Goal: Contribute content: Contribute content

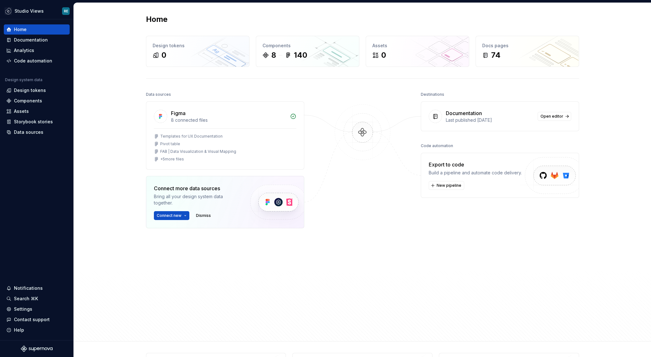
click at [344, 230] on div at bounding box center [362, 197] width 63 height 214
click at [44, 102] on div "Components" at bounding box center [36, 101] width 61 height 6
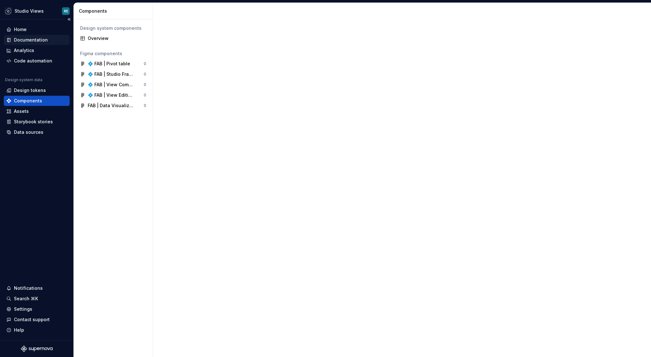
click at [46, 39] on div "Documentation" at bounding box center [31, 40] width 34 height 6
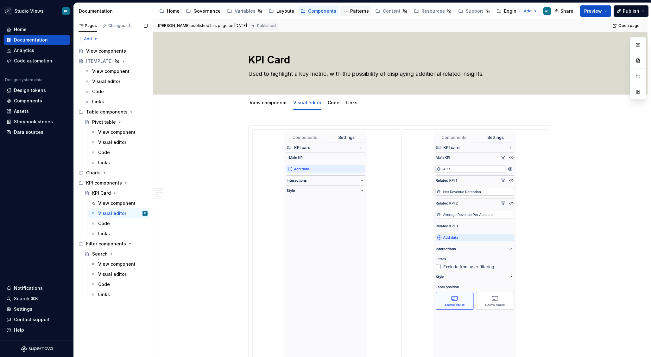
click at [350, 13] on div "Patterns" at bounding box center [359, 11] width 19 height 6
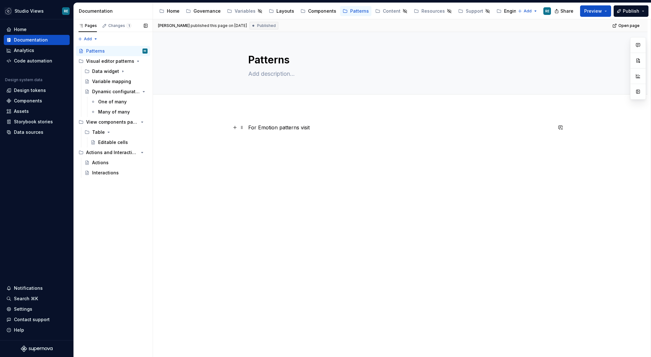
click at [258, 126] on p "For Emotion patterns visit" at bounding box center [400, 128] width 304 height 8
click at [302, 127] on p "For Emotion patterns visit" at bounding box center [400, 128] width 304 height 8
click at [301, 127] on p "For Emotion patterns visit" at bounding box center [400, 128] width 304 height 8
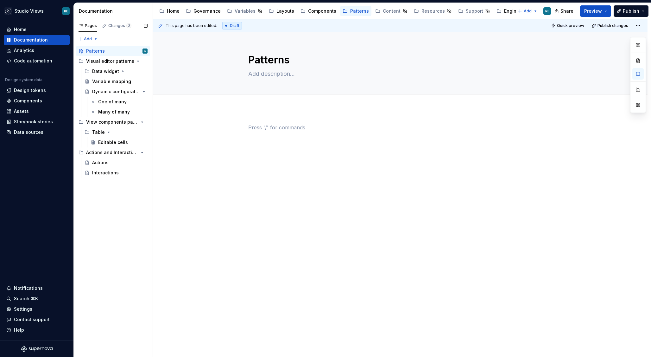
type textarea "*"
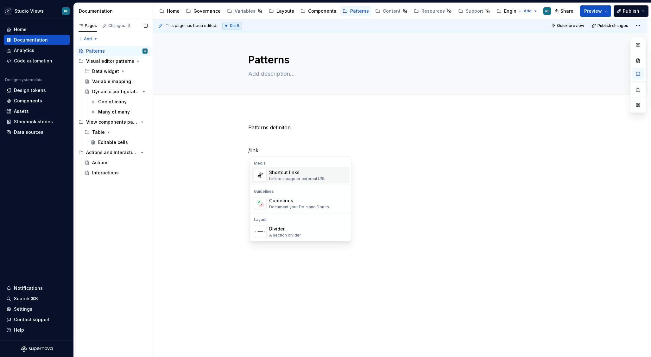
click at [304, 178] on div "Link to a page or external URL" at bounding box center [297, 178] width 56 height 5
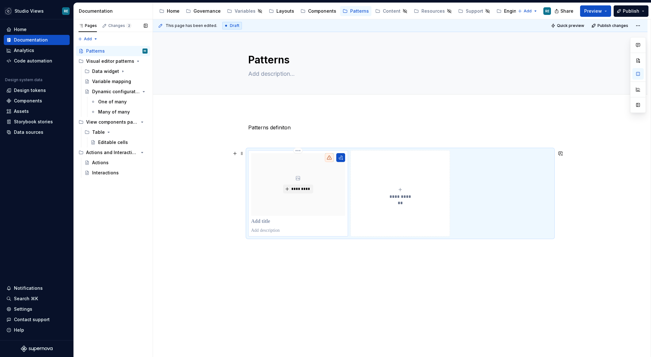
click at [273, 224] on p at bounding box center [298, 221] width 94 height 6
type textarea "*"
click at [315, 265] on div "**********" at bounding box center [402, 188] width 498 height 338
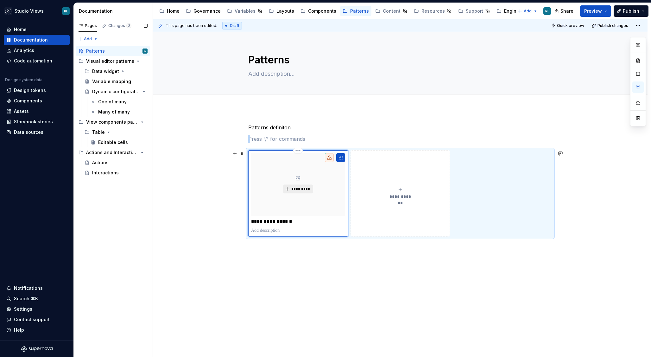
click at [293, 185] on button "*********" at bounding box center [298, 188] width 30 height 9
click at [357, 99] on div "Add tab" at bounding box center [400, 101] width 304 height 9
click at [268, 132] on div "**********" at bounding box center [400, 180] width 304 height 113
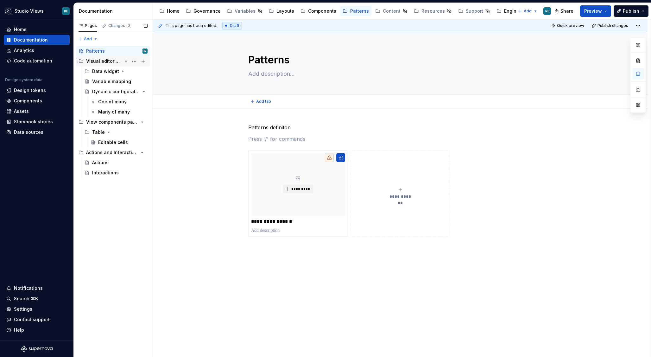
type textarea "*"
click at [86, 35] on div "Pages Changes 2 Add Accessibility guide for tree Page tree. Navigate the tree w…" at bounding box center [112, 188] width 79 height 338
click at [93, 51] on div "New page" at bounding box center [108, 51] width 41 height 6
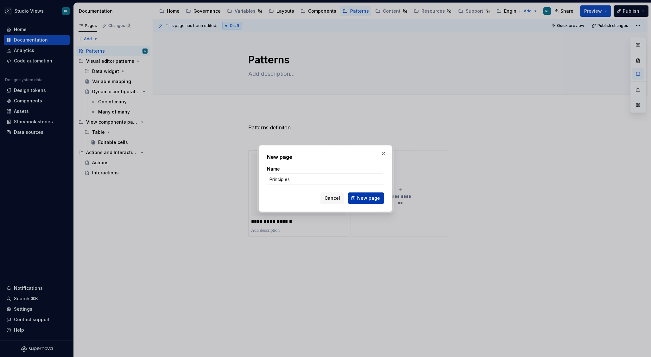
type input "Principles"
click at [375, 200] on span "New page" at bounding box center [368, 198] width 23 height 6
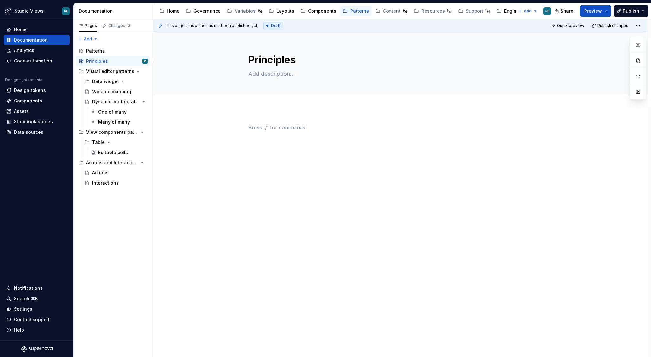
click at [267, 129] on p at bounding box center [400, 128] width 304 height 8
type textarea "*"
click at [352, 162] on div "Principles" at bounding box center [400, 185] width 495 height 154
click at [100, 92] on div "Variable mapping" at bounding box center [110, 91] width 36 height 6
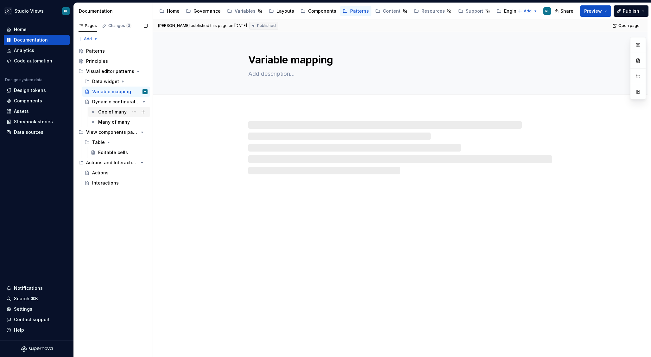
drag, startPoint x: 97, startPoint y: 102, endPoint x: 104, endPoint y: 111, distance: 11.0
click at [97, 102] on div "Dynamic configuration" at bounding box center [116, 102] width 48 height 6
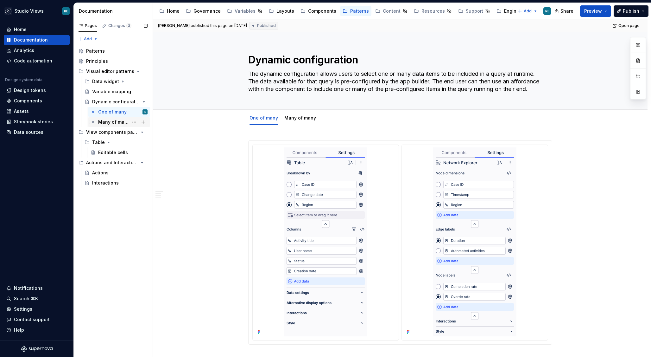
click at [119, 123] on div "Many of many" at bounding box center [113, 122] width 30 height 6
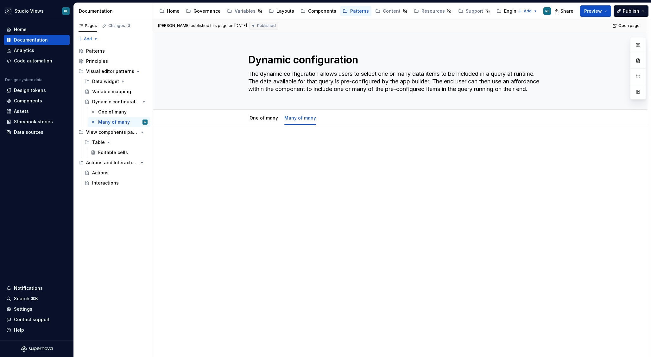
type textarea "*"
